Goal: Information Seeking & Learning: Learn about a topic

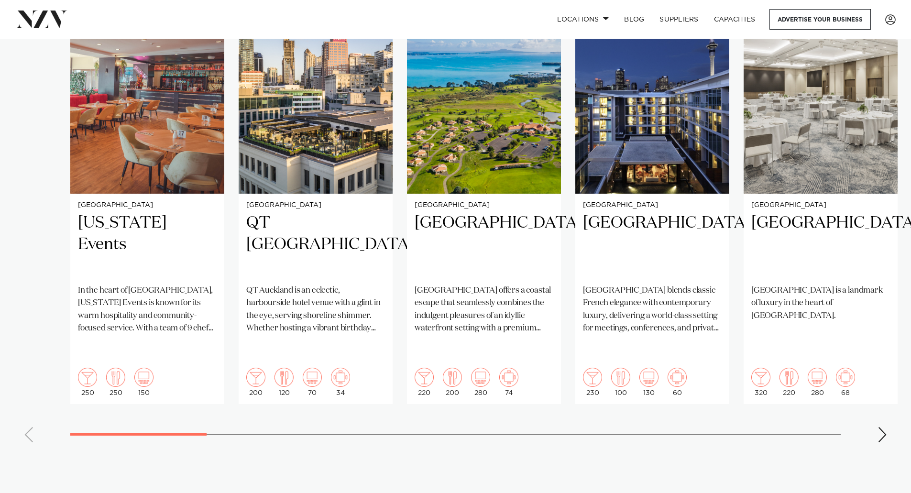
scroll to position [717, 0]
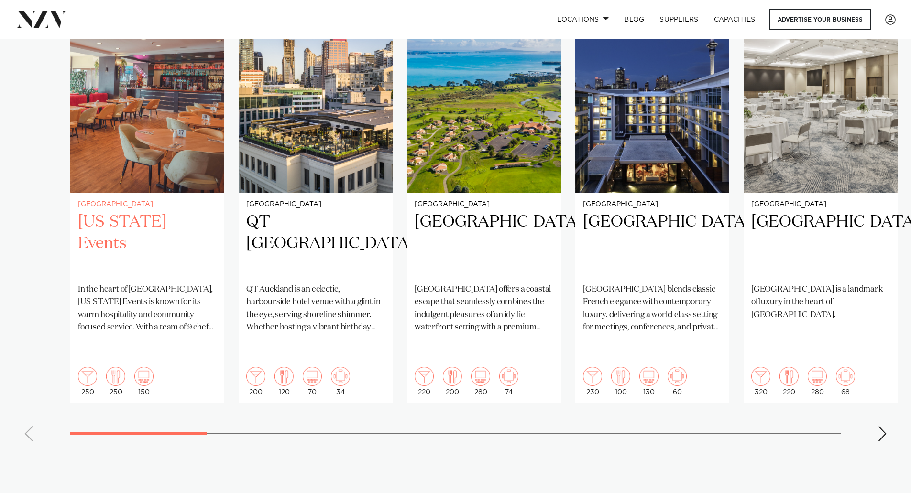
click at [147, 211] on h2 "[US_STATE] Events" at bounding box center [147, 243] width 139 height 65
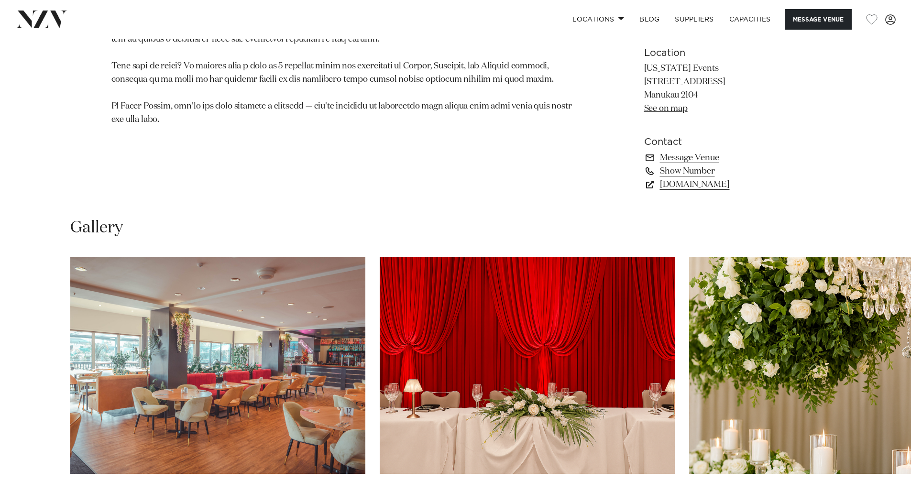
scroll to position [908, 0]
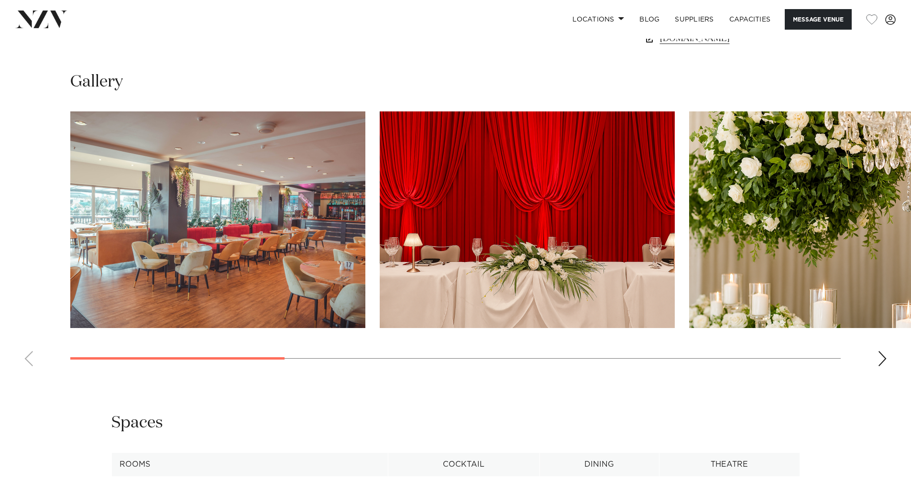
click at [887, 216] on img "3 / 9" at bounding box center [836, 219] width 295 height 217
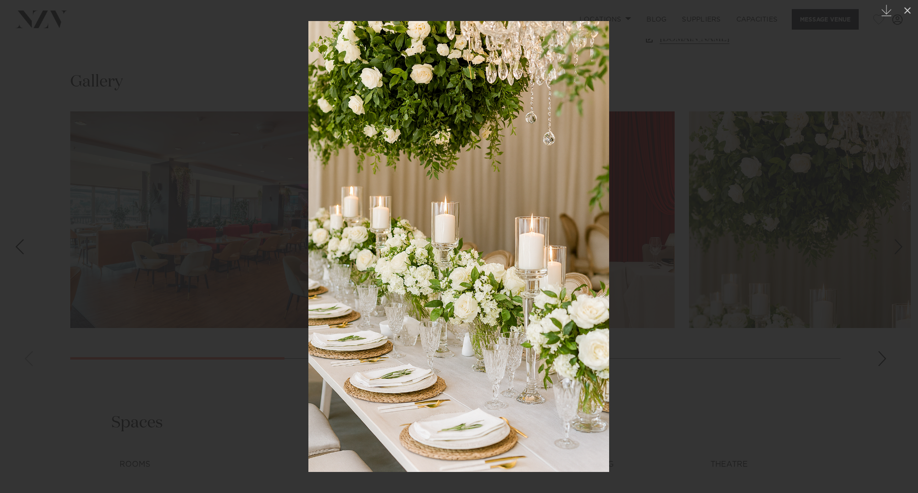
click at [253, 183] on div at bounding box center [459, 246] width 918 height 493
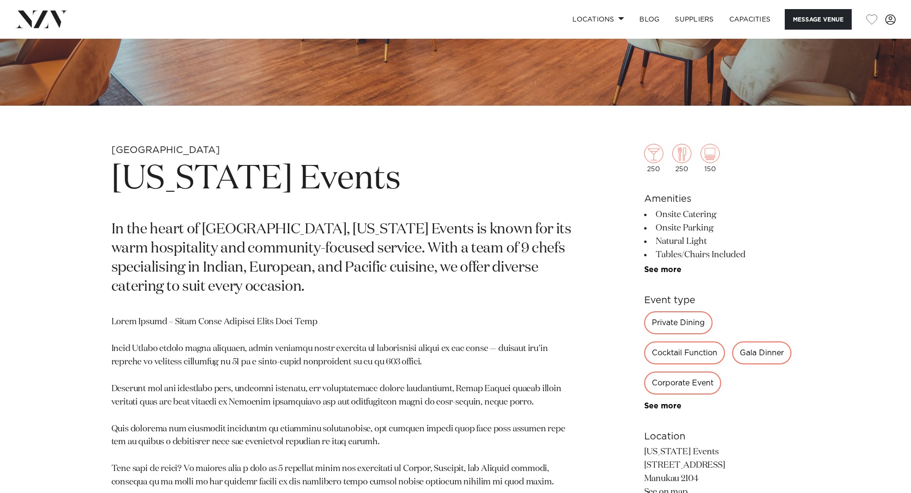
scroll to position [374, 0]
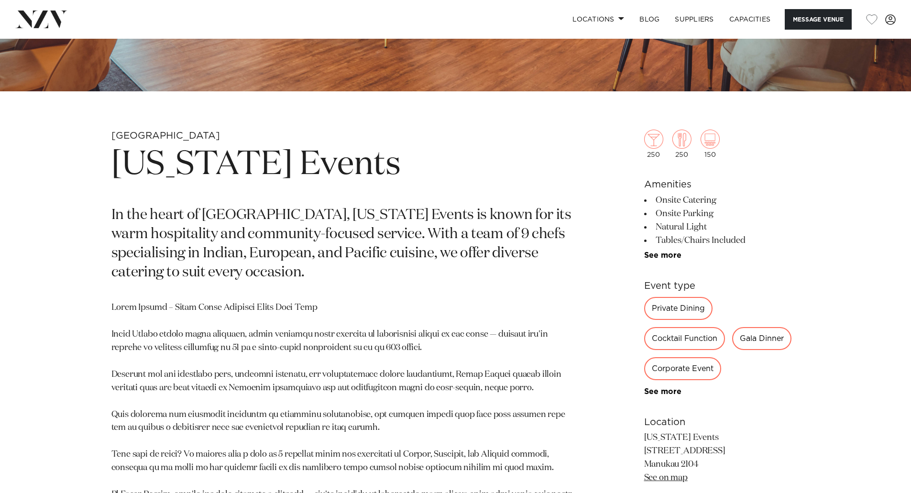
click at [686, 304] on div "Private Dining" at bounding box center [678, 308] width 68 height 23
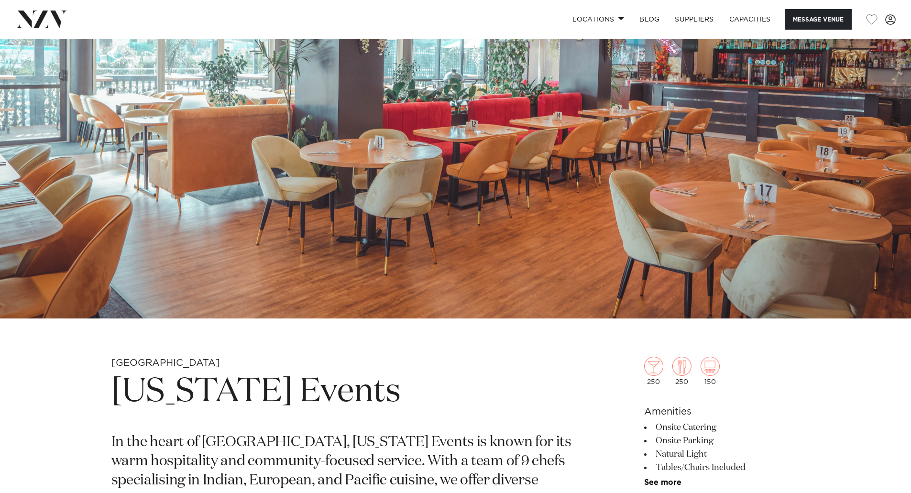
scroll to position [0, 0]
